Goal: Check status: Check status

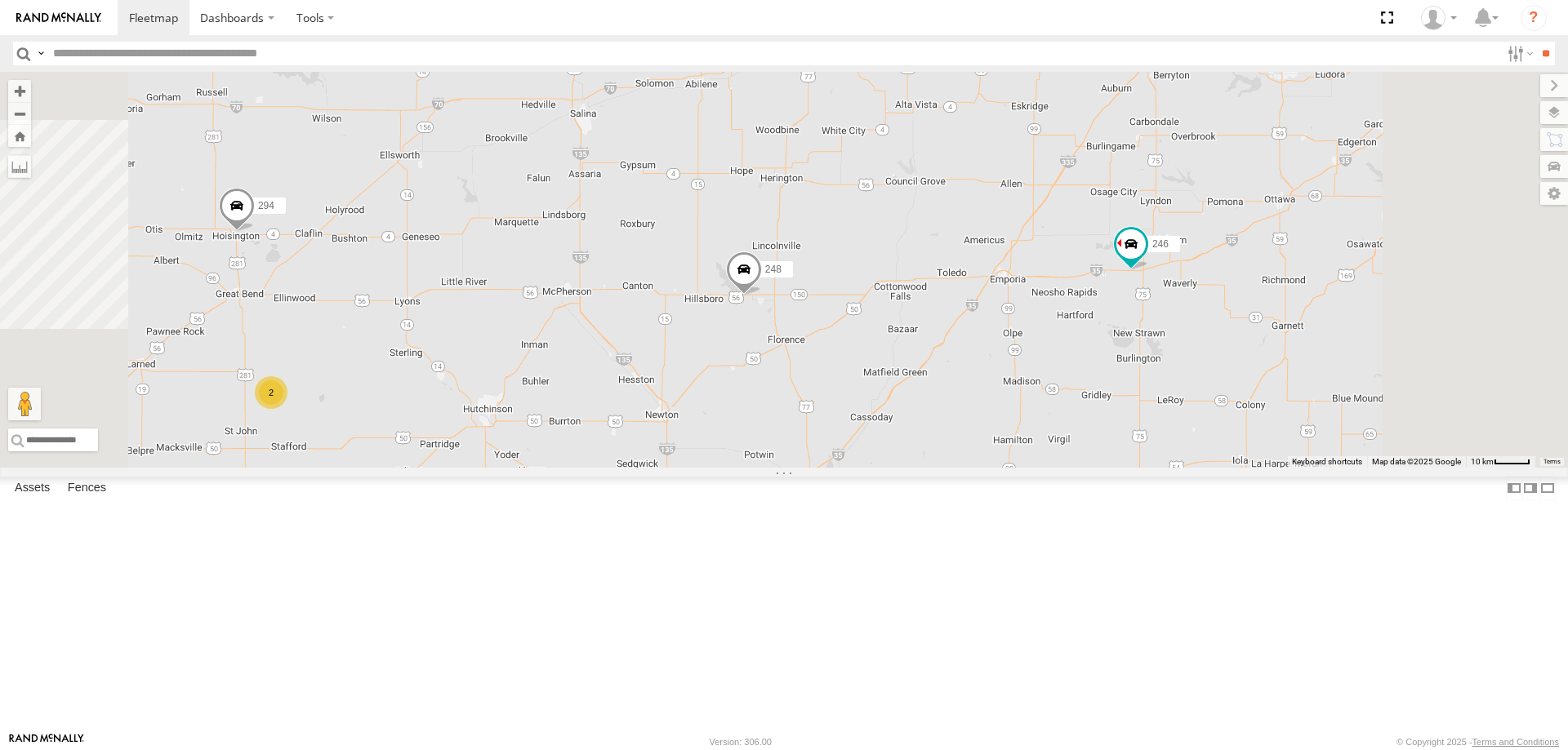
click at [889, 560] on span at bounding box center [870, 537] width 36 height 44
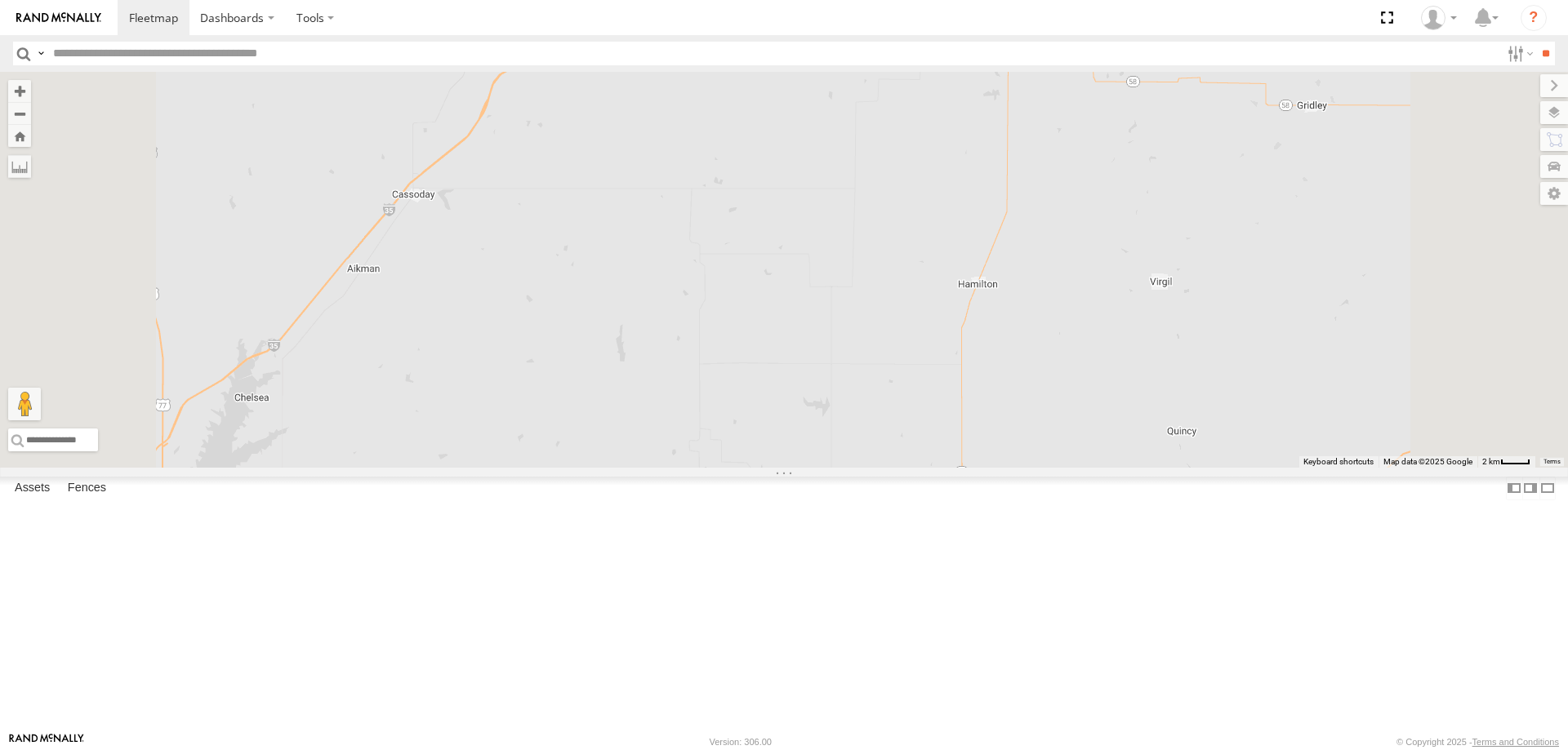
drag, startPoint x: 857, startPoint y: 647, endPoint x: 971, endPoint y: 195, distance: 466.2
click at [971, 204] on div "300 246 270 232 264 248 266 278 294 260 298 232 All [STREET_ADDRESS][PERSON_NAM…" at bounding box center [784, 270] width 1568 height 396
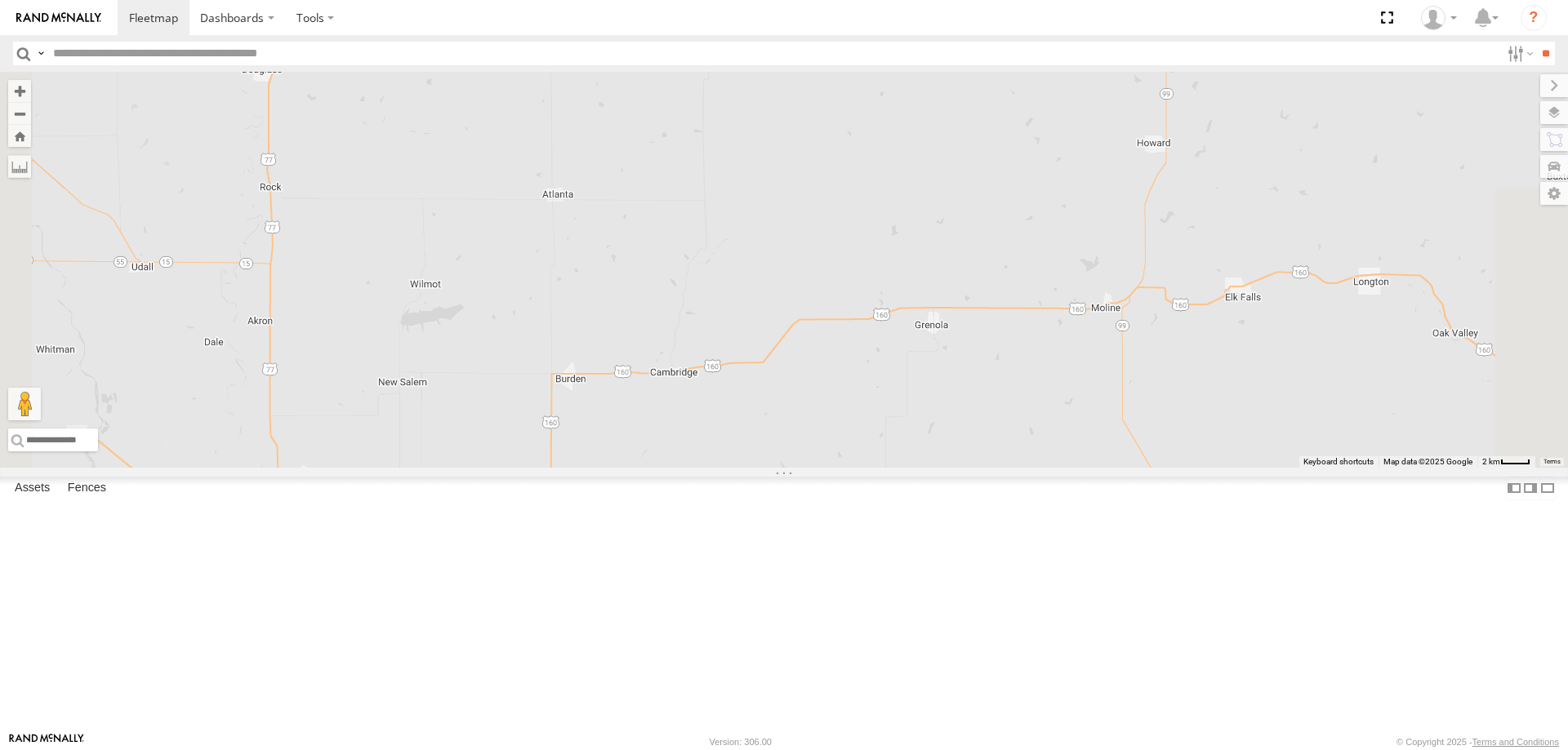
drag, startPoint x: 958, startPoint y: 317, endPoint x: 938, endPoint y: 634, distance: 317.6
click at [936, 468] on div "300 246 270 232 264 248 266 278 294 260 298 232 All [STREET_ADDRESS][PERSON_NAM…" at bounding box center [784, 270] width 1568 height 396
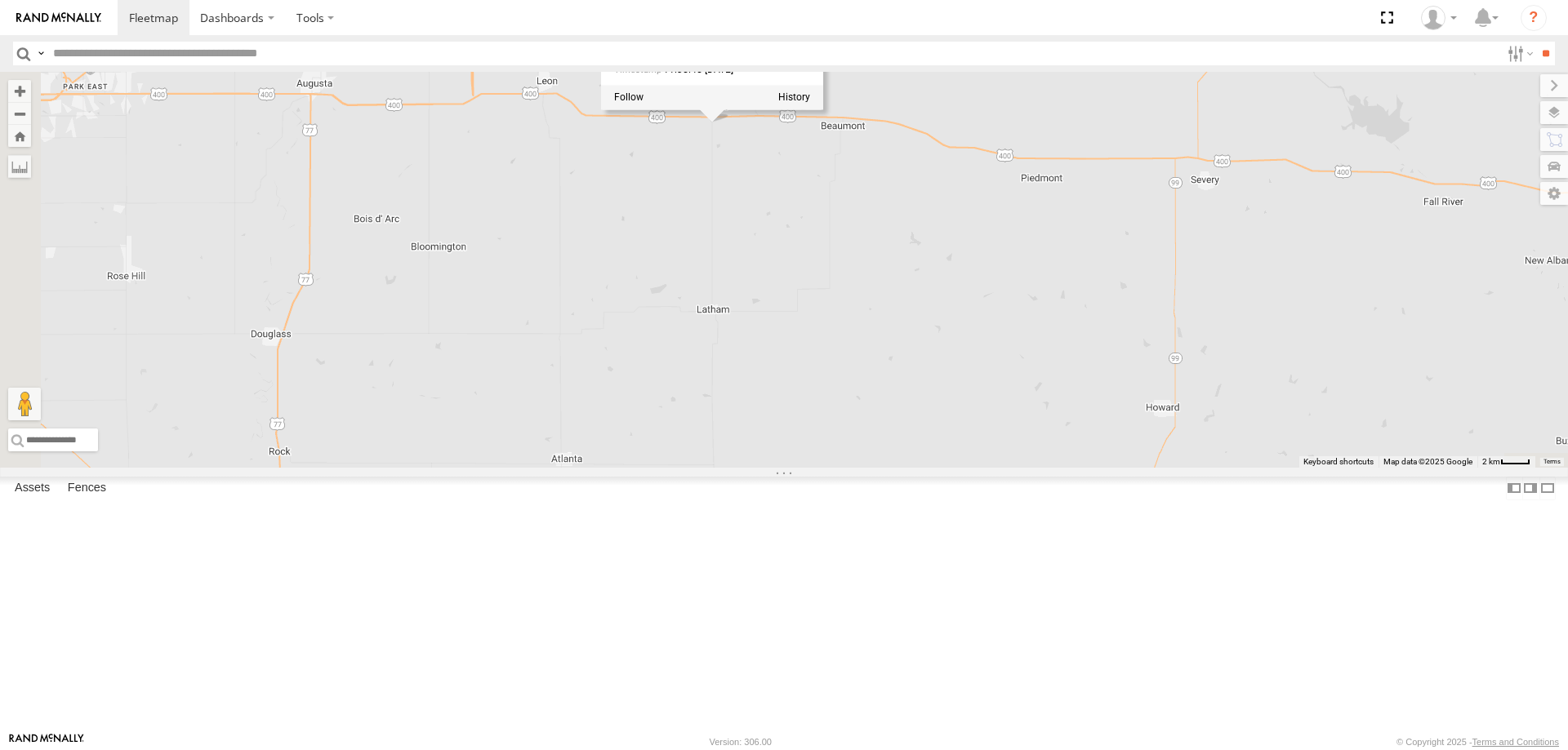
drag, startPoint x: 951, startPoint y: 464, endPoint x: 953, endPoint y: 478, distance: 14.1
click at [953, 468] on div "300 246 270 232 264 248 266 278 294 260 298 232 All [STREET_ADDRESS][PERSON_NAM…" at bounding box center [784, 270] width 1568 height 396
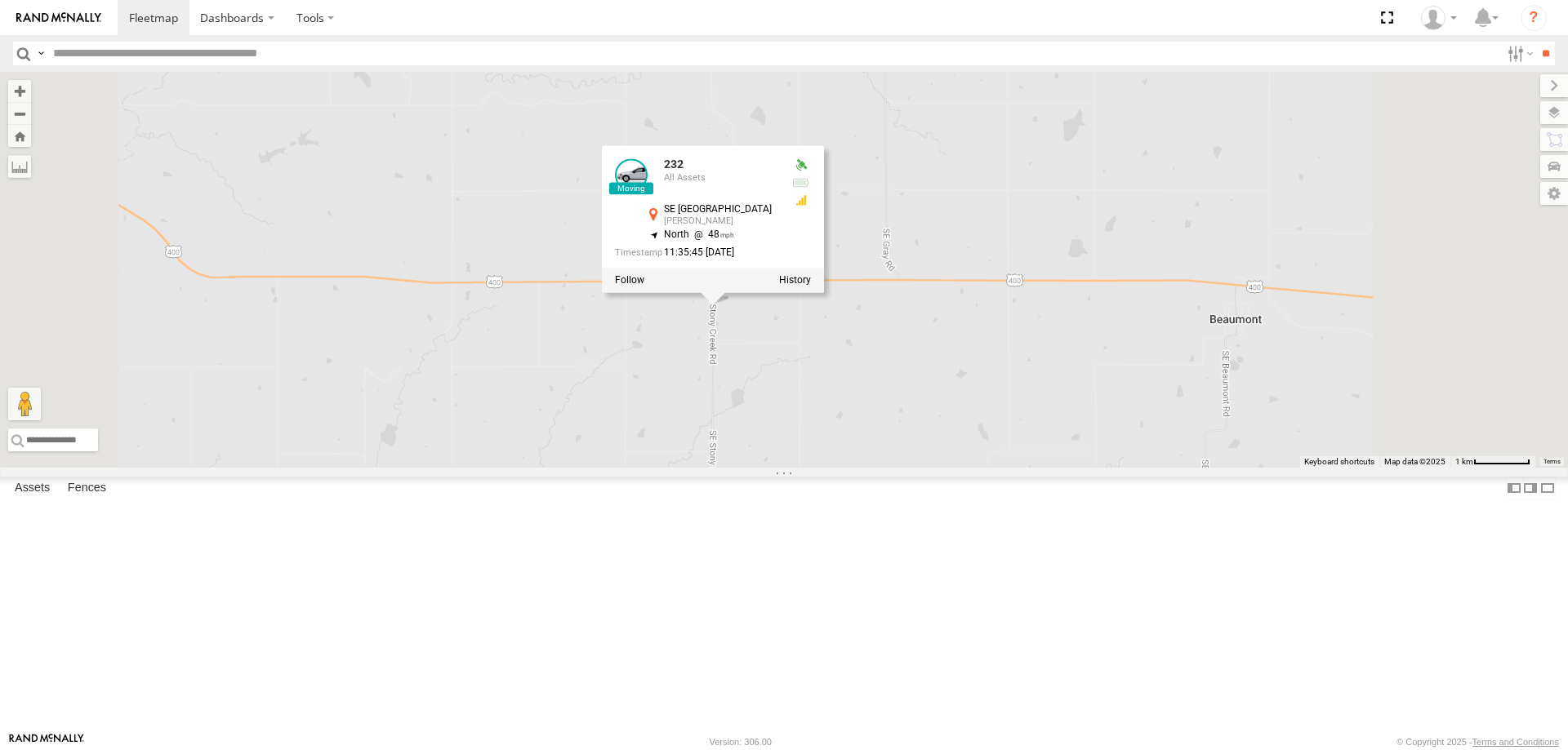
drag, startPoint x: 911, startPoint y: 478, endPoint x: 915, endPoint y: 529, distance: 51.2
click at [915, 468] on div "300 246 270 232 264 248 266 278 294 260 298 232 All [STREET_ADDRESS][PERSON_NAM…" at bounding box center [784, 270] width 1568 height 396
